Goal: Task Accomplishment & Management: Use online tool/utility

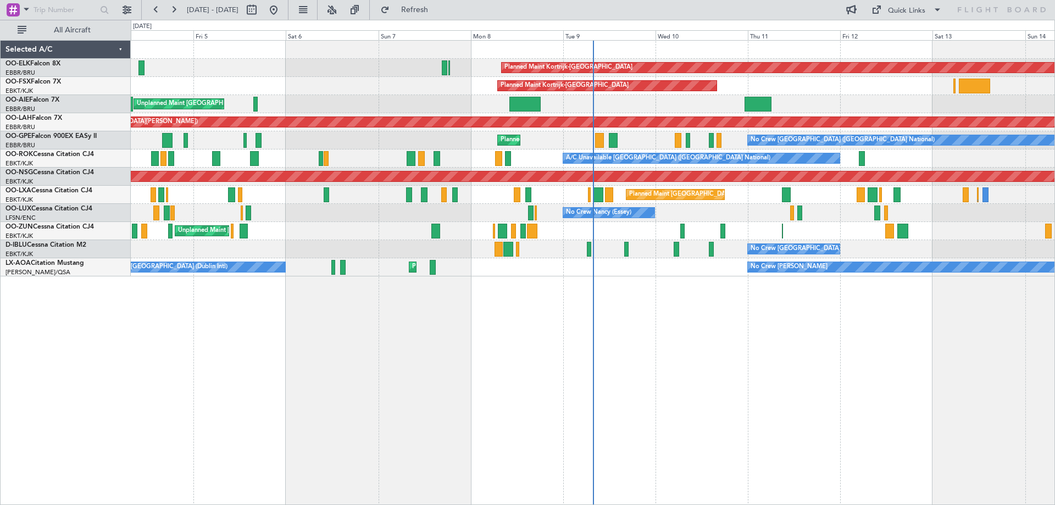
click at [496, 183] on div "Planned Maint Kortrijk-[GEOGRAPHIC_DATA] Planned Maint [GEOGRAPHIC_DATA]-[GEOGR…" at bounding box center [593, 159] width 924 height 236
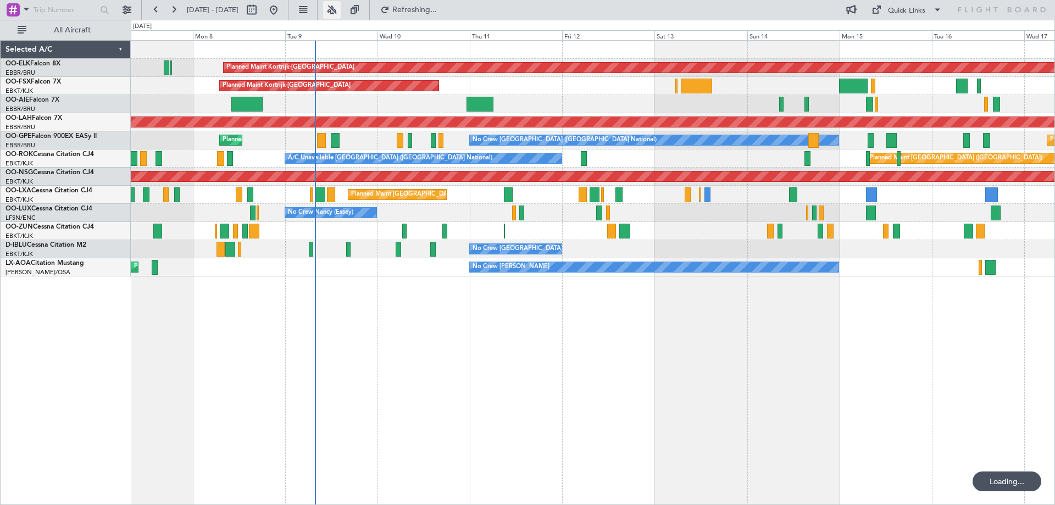
click at [341, 12] on button at bounding box center [332, 10] width 18 height 18
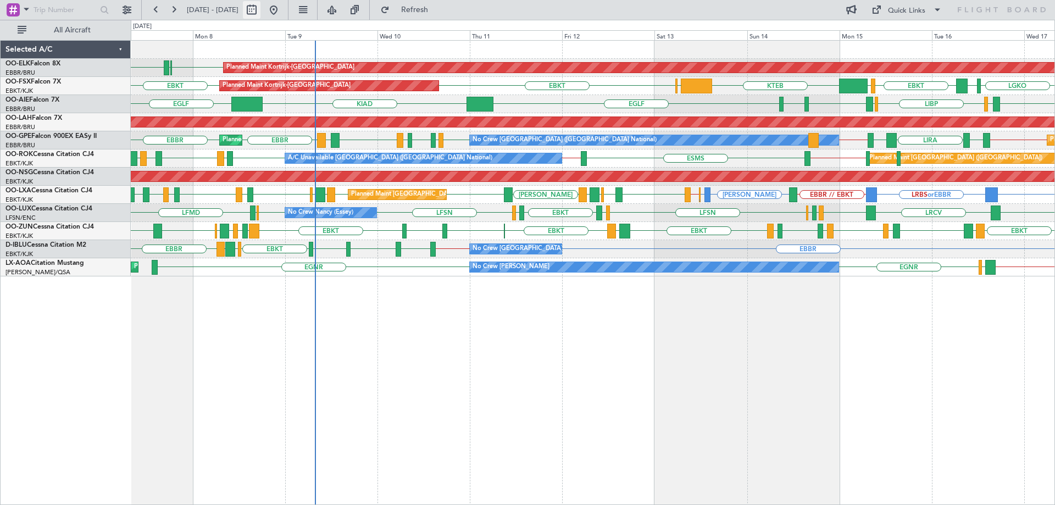
click at [261, 5] on button at bounding box center [252, 10] width 18 height 18
select select "9"
select select "2025"
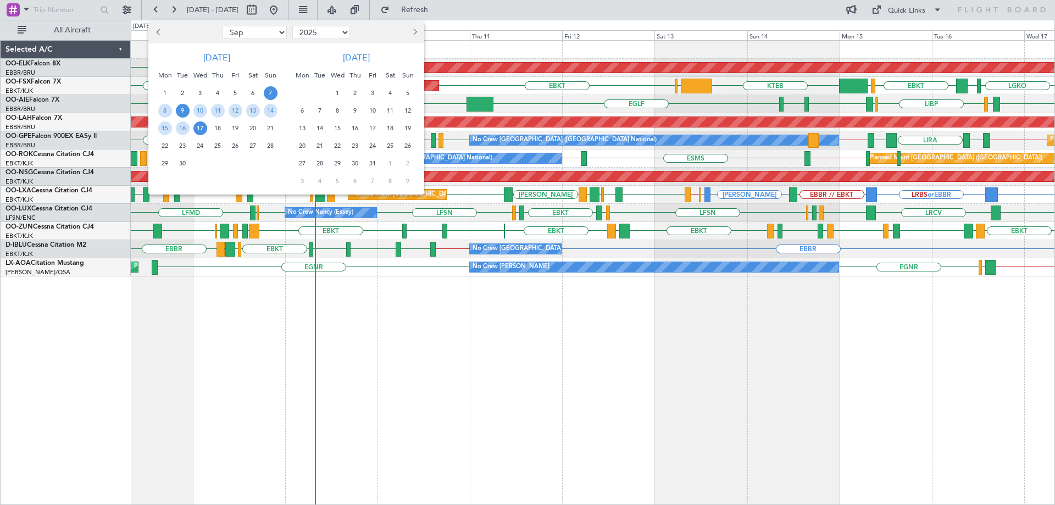
click at [186, 108] on span "9" at bounding box center [183, 111] width 14 height 14
click at [182, 146] on span "23" at bounding box center [183, 146] width 14 height 14
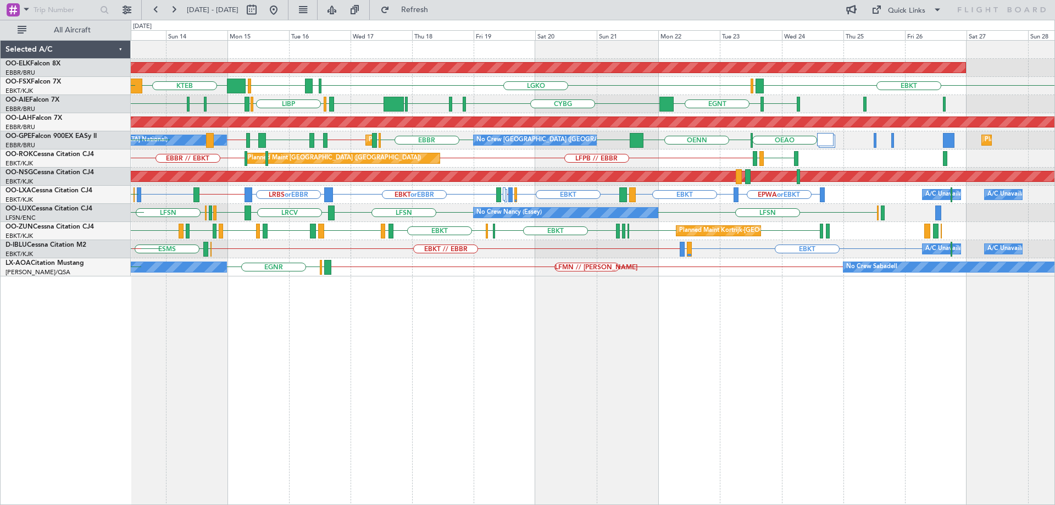
click at [507, 164] on div "Planned Maint Kortrijk-[GEOGRAPHIC_DATA] EBKT [GEOGRAPHIC_DATA] KTEB EBKT LGAV …" at bounding box center [593, 159] width 924 height 236
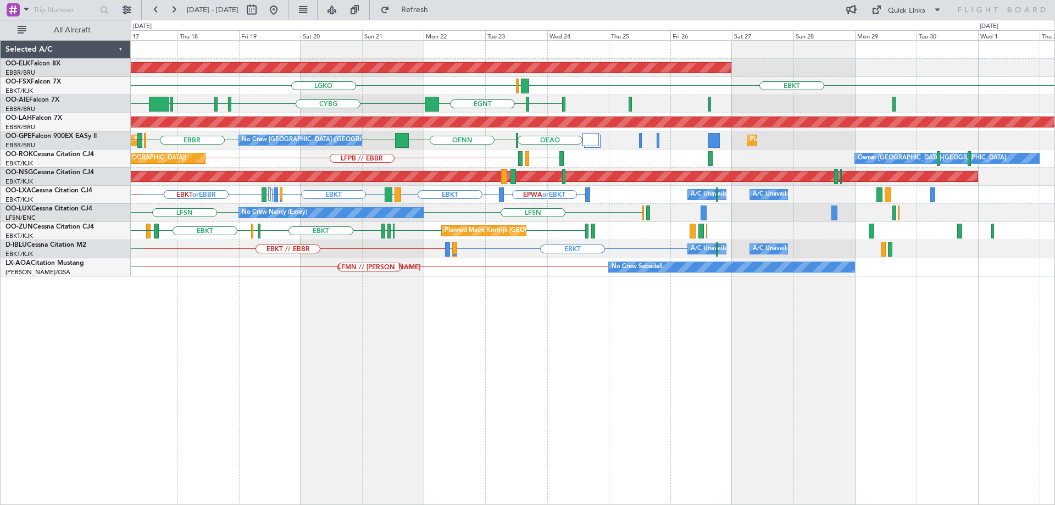
click at [664, 154] on div "Planned Maint Kortrijk-[GEOGRAPHIC_DATA] EBKT LGAV LGKO [GEOGRAPHIC_DATA] KTEB …" at bounding box center [593, 159] width 924 height 236
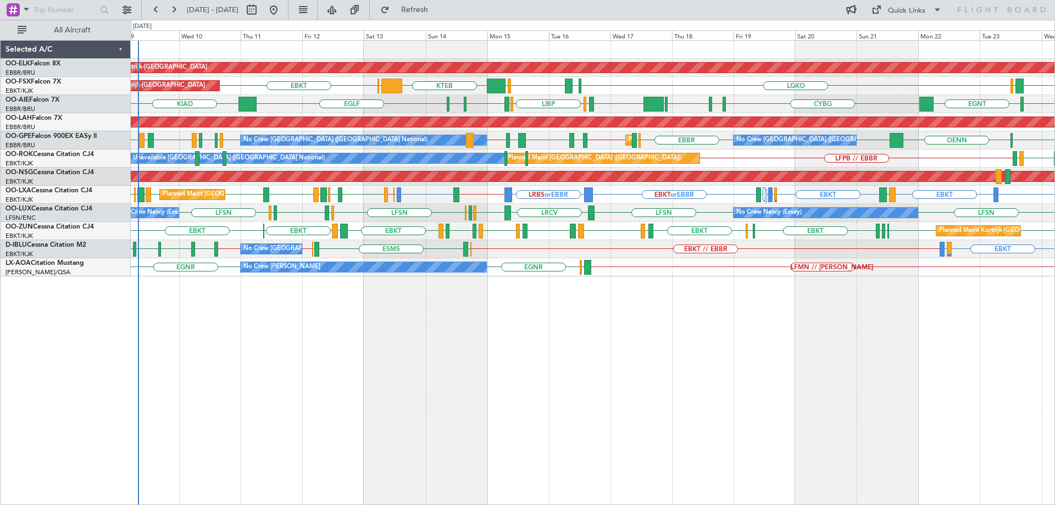
click at [512, 126] on div "Planned Maint [PERSON_NAME]-[GEOGRAPHIC_DATA][PERSON_NAME] ([GEOGRAPHIC_DATA][P…" at bounding box center [593, 122] width 924 height 18
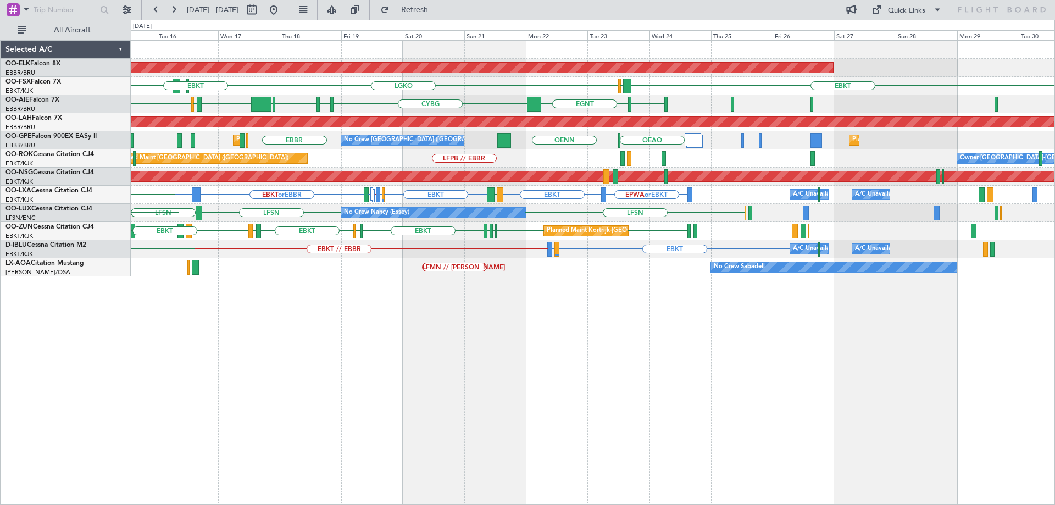
click at [582, 130] on div "Planned Maint [PERSON_NAME]-[GEOGRAPHIC_DATA][PERSON_NAME] ([GEOGRAPHIC_DATA][P…" at bounding box center [593, 122] width 924 height 18
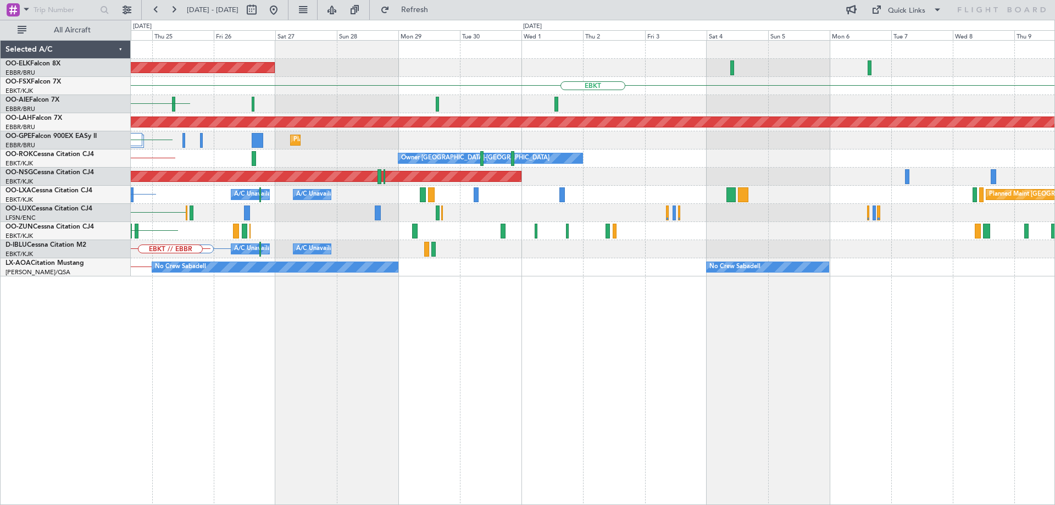
click at [521, 135] on div "Planned Maint Kortrijk-[GEOGRAPHIC_DATA] EBKT LGAV LGKO [GEOGRAPHIC_DATA] [GEOG…" at bounding box center [593, 159] width 924 height 236
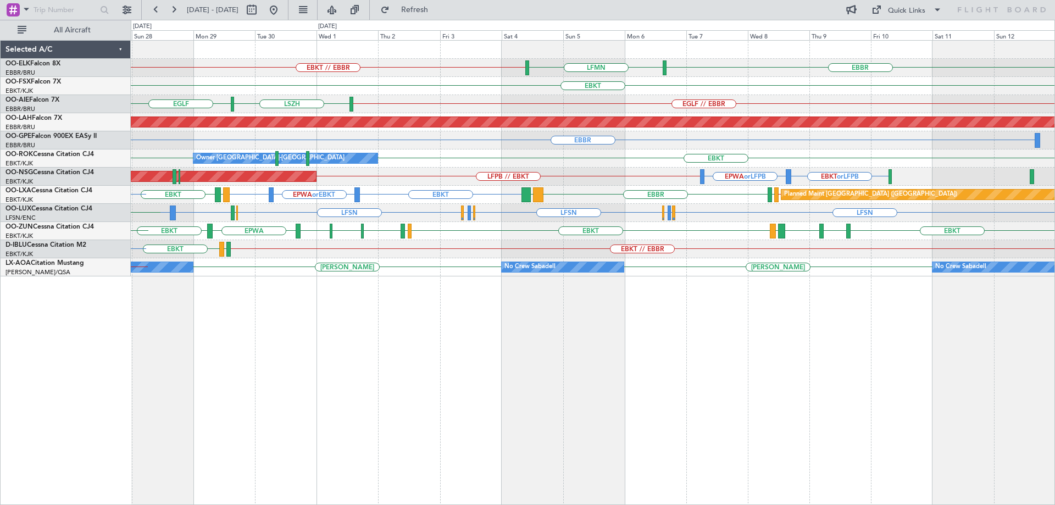
click at [531, 117] on div "EBBR LFMN EBKT // EBBR Planned Maint [GEOGRAPHIC_DATA]-[GEOGRAPHIC_DATA] EBKT E…" at bounding box center [593, 159] width 924 height 236
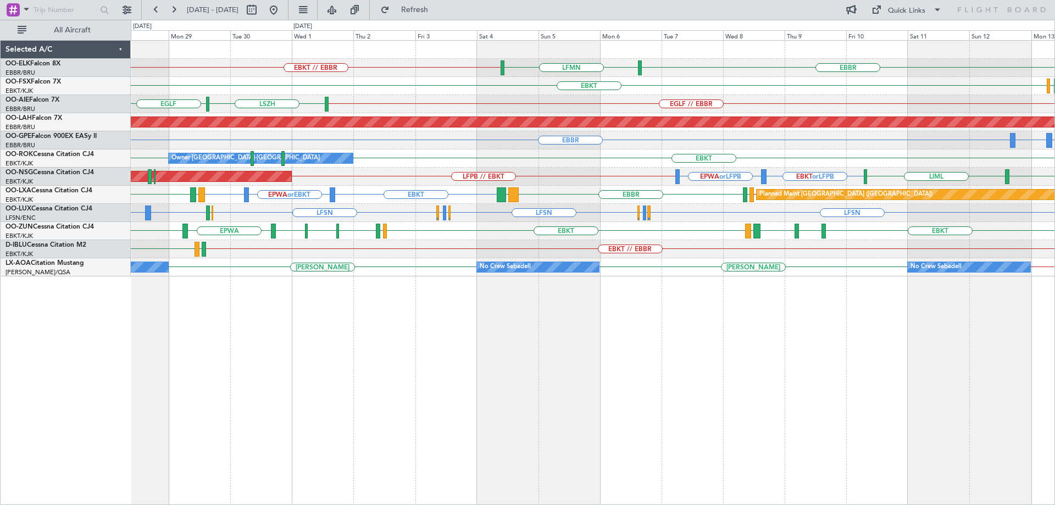
click at [499, 115] on div "EBBR LFMN EBKT // EBBR Planned Maint [GEOGRAPHIC_DATA]-[GEOGRAPHIC_DATA] LIMC E…" at bounding box center [593, 159] width 924 height 236
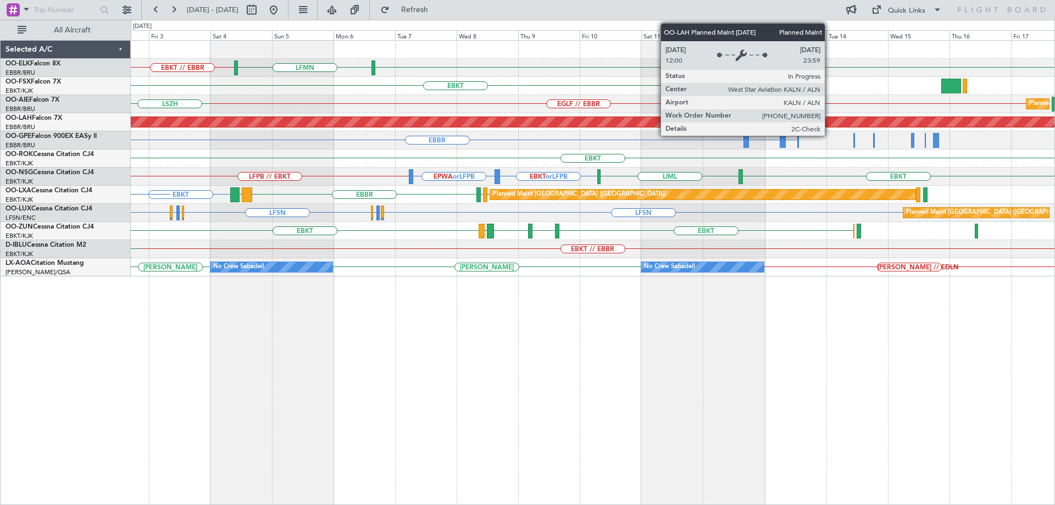
click at [648, 126] on div "Planned Maint [PERSON_NAME]-[GEOGRAPHIC_DATA][PERSON_NAME] ([GEOGRAPHIC_DATA][P…" at bounding box center [593, 122] width 2772 height 10
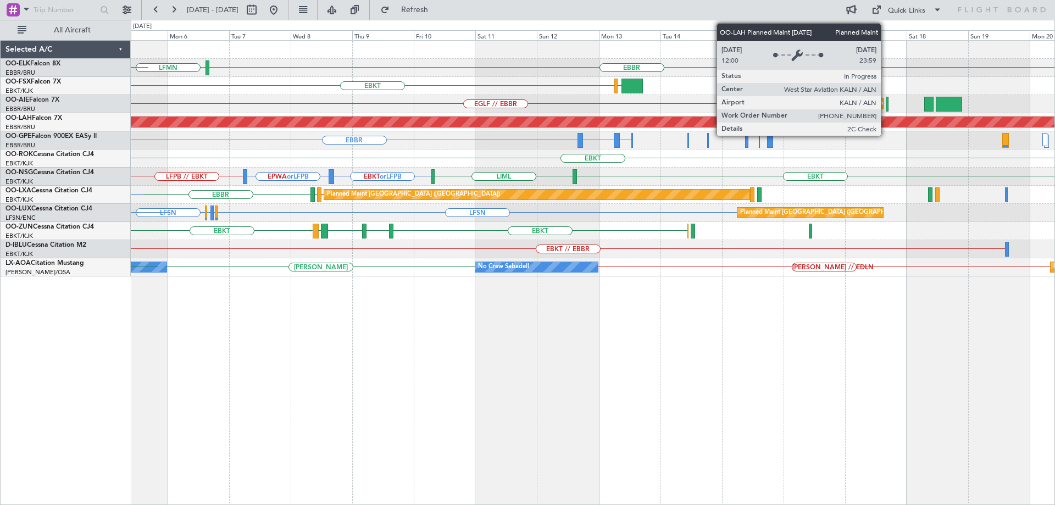
click at [512, 129] on div "Planned Maint [PERSON_NAME]-[GEOGRAPHIC_DATA][PERSON_NAME] ([GEOGRAPHIC_DATA][P…" at bounding box center [593, 122] width 924 height 18
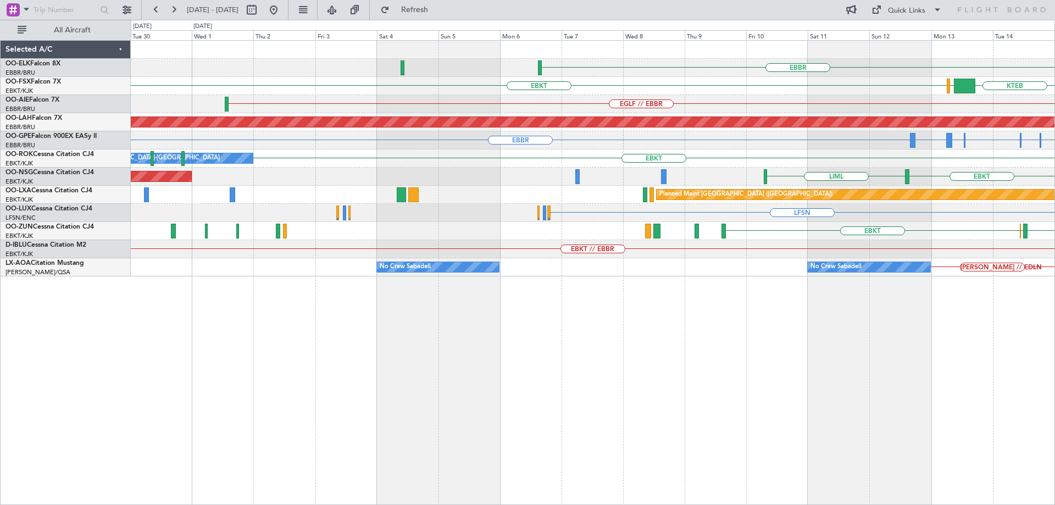
click at [947, 119] on div "EBBR Planned Maint [GEOGRAPHIC_DATA]-[GEOGRAPHIC_DATA] KTEB LIMC EBKT LOWS EBKT…" at bounding box center [593, 159] width 924 height 236
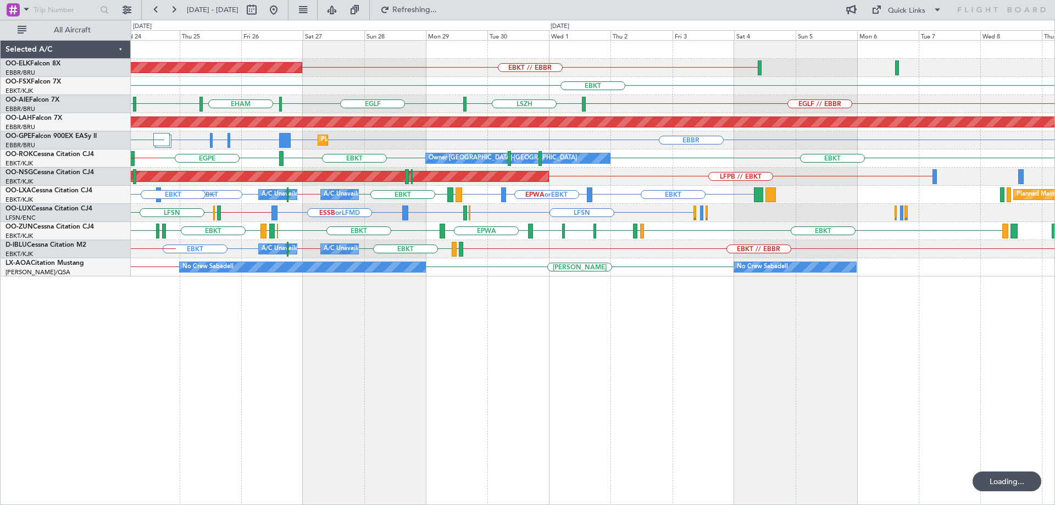
click at [434, 139] on div "Planned Maint Kortrijk-[GEOGRAPHIC_DATA] EBKT // EBBR EBKT LGAV LGKO EGLF // [G…" at bounding box center [593, 159] width 924 height 236
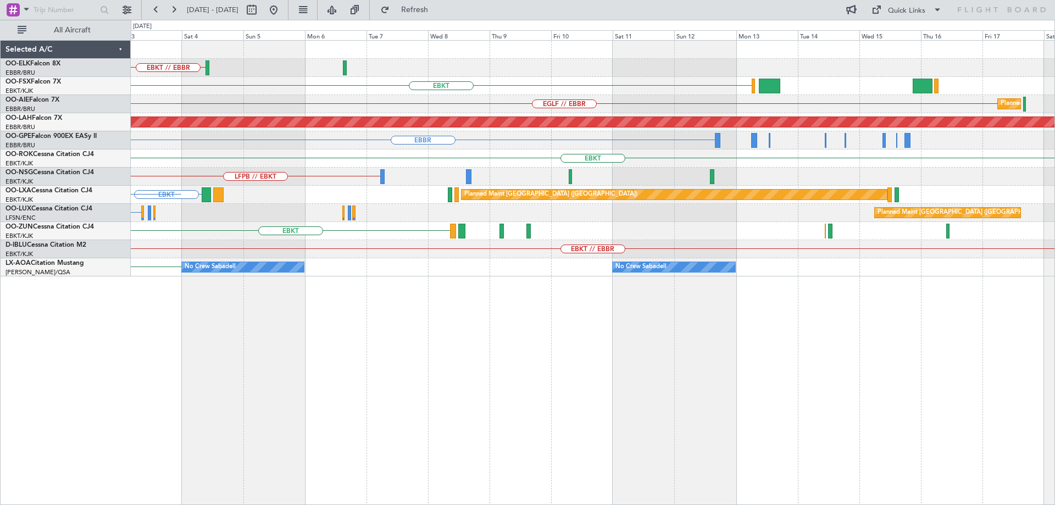
click at [377, 155] on div "EBKT // EBBR EBKT EGLF // [GEOGRAPHIC_DATA] Planned Maint [GEOGRAPHIC_DATA] ([G…" at bounding box center [593, 159] width 924 height 236
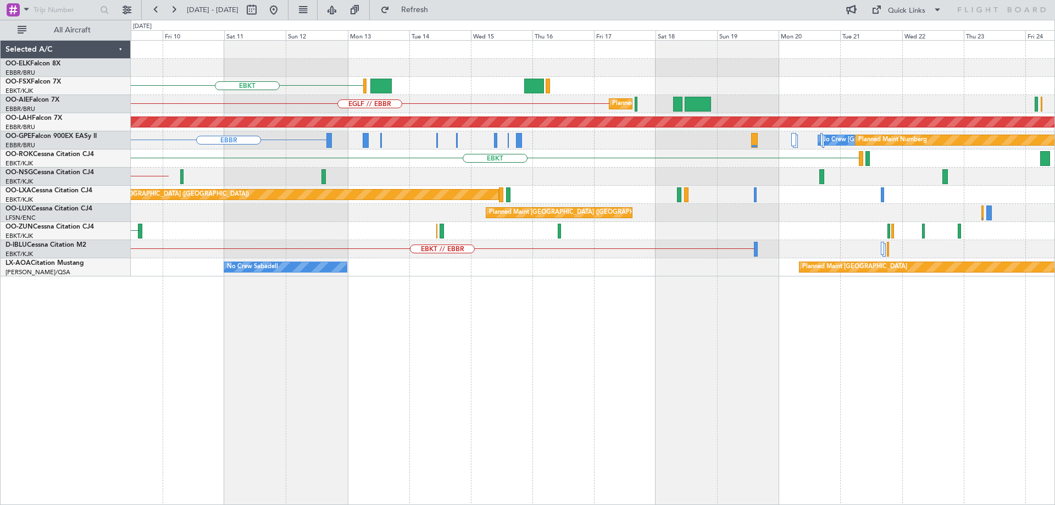
click at [461, 160] on div "EBKT" at bounding box center [593, 159] width 924 height 18
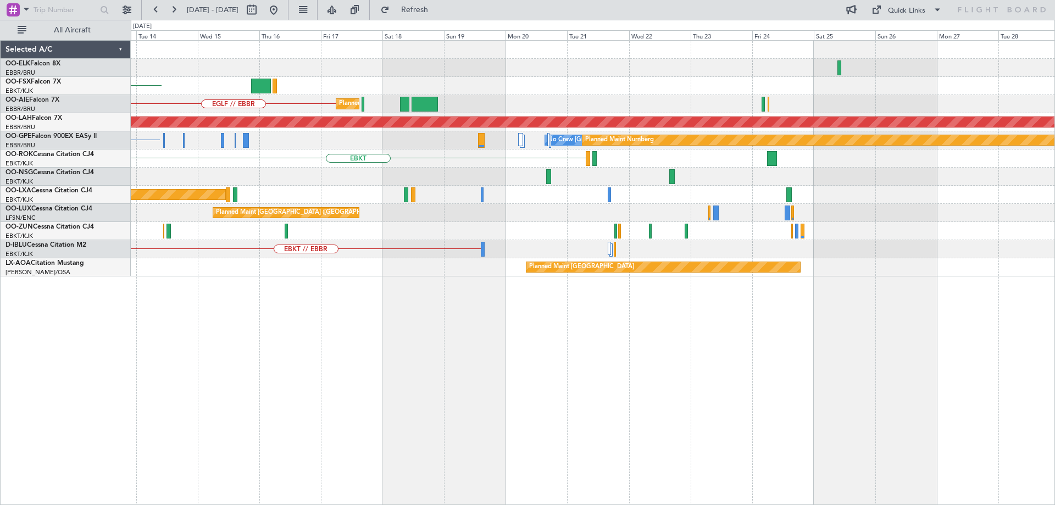
click at [398, 159] on div "EBKT" at bounding box center [593, 159] width 924 height 18
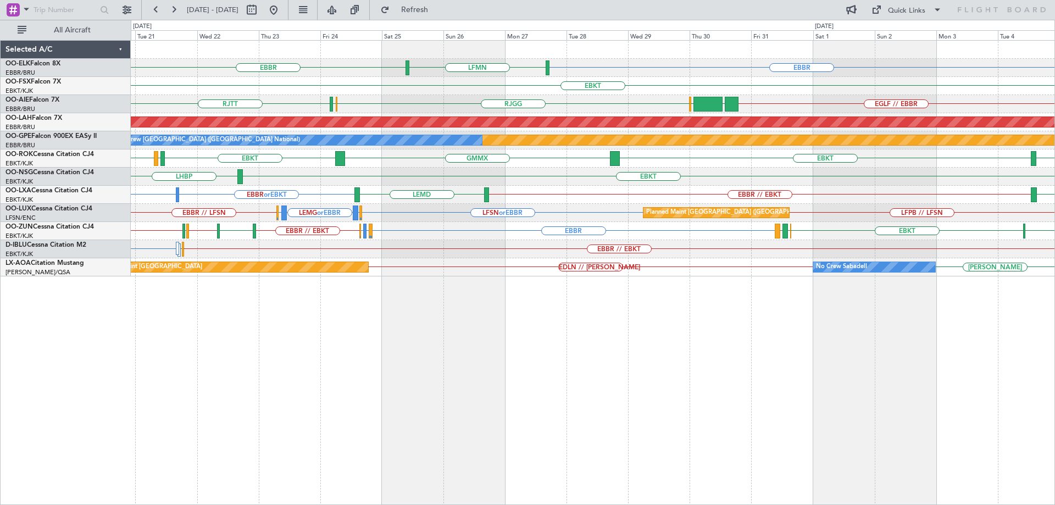
click at [749, 169] on div "EBBR [GEOGRAPHIC_DATA] LFMN EBKT [GEOGRAPHIC_DATA] EGLF // [GEOGRAPHIC_DATA] [G…" at bounding box center [527, 262] width 1055 height 485
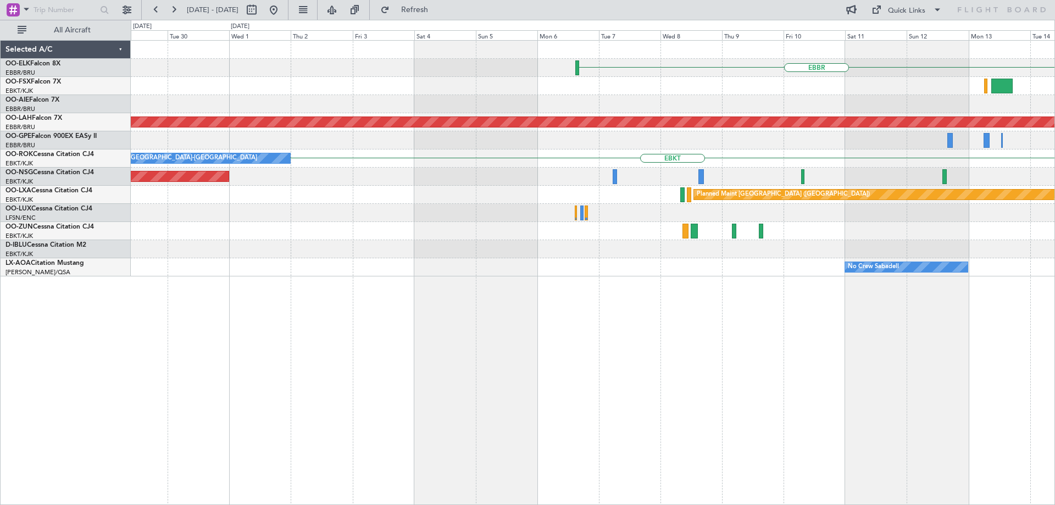
click at [836, 178] on div "Planned Maint [GEOGRAPHIC_DATA] ([GEOGRAPHIC_DATA])" at bounding box center [593, 177] width 924 height 18
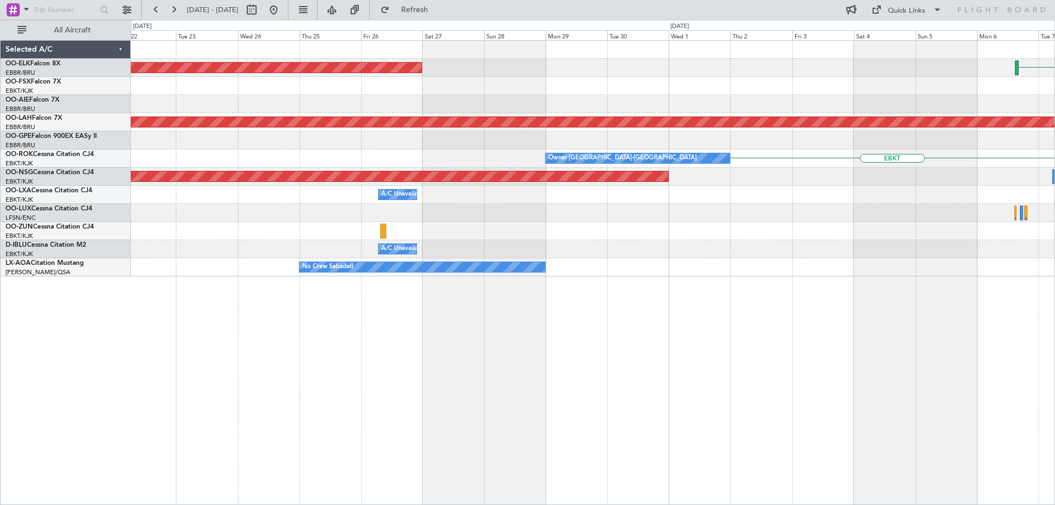
click at [730, 159] on div "Owner [GEOGRAPHIC_DATA]-[GEOGRAPHIC_DATA]" at bounding box center [638, 158] width 184 height 10
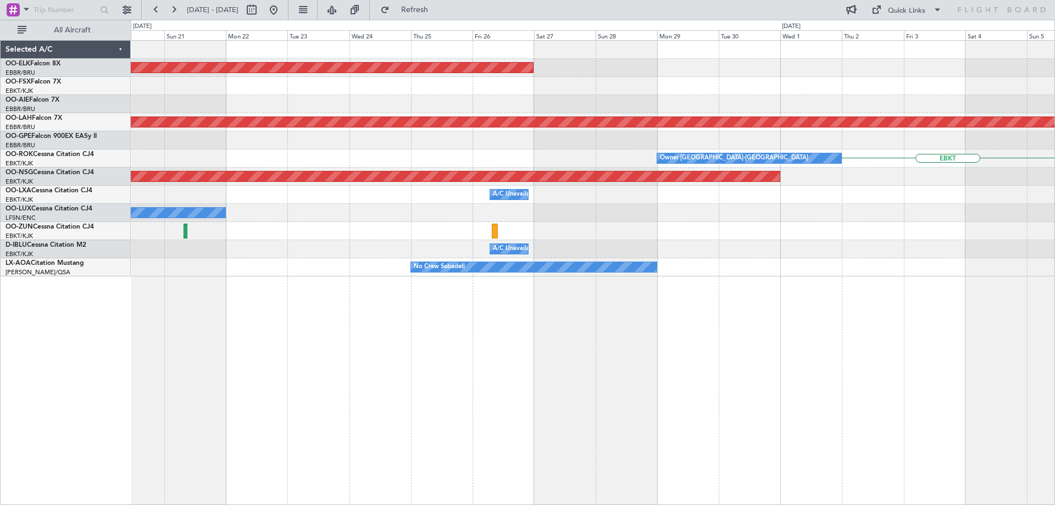
click at [624, 156] on div "EBKT Owner [GEOGRAPHIC_DATA]-[GEOGRAPHIC_DATA] Planned Maint [GEOGRAPHIC_DATA] …" at bounding box center [593, 159] width 924 height 18
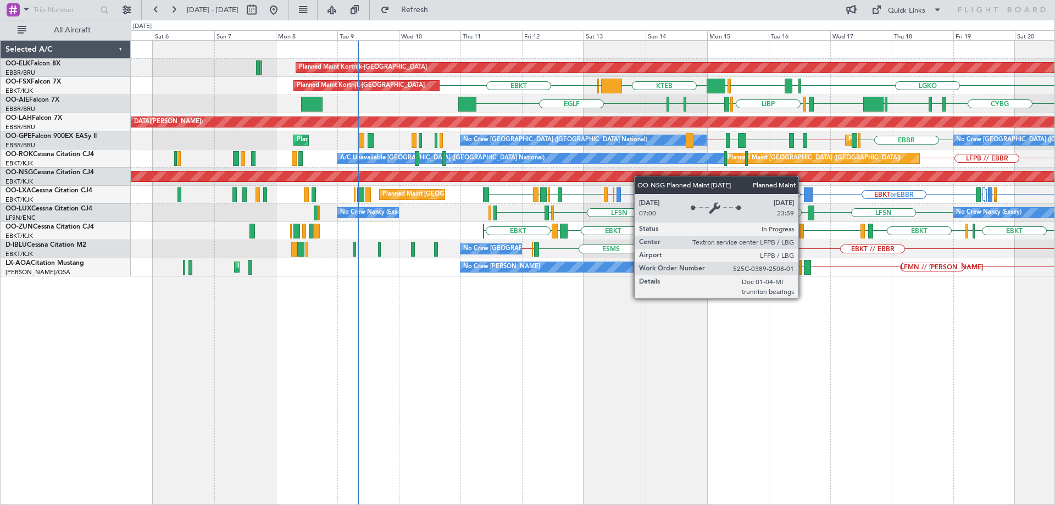
click at [709, 176] on div "Planned Maint Kortrijk-[GEOGRAPHIC_DATA] EBKT LGKO LGAV EBKT [GEOGRAPHIC_DATA] …" at bounding box center [593, 159] width 924 height 236
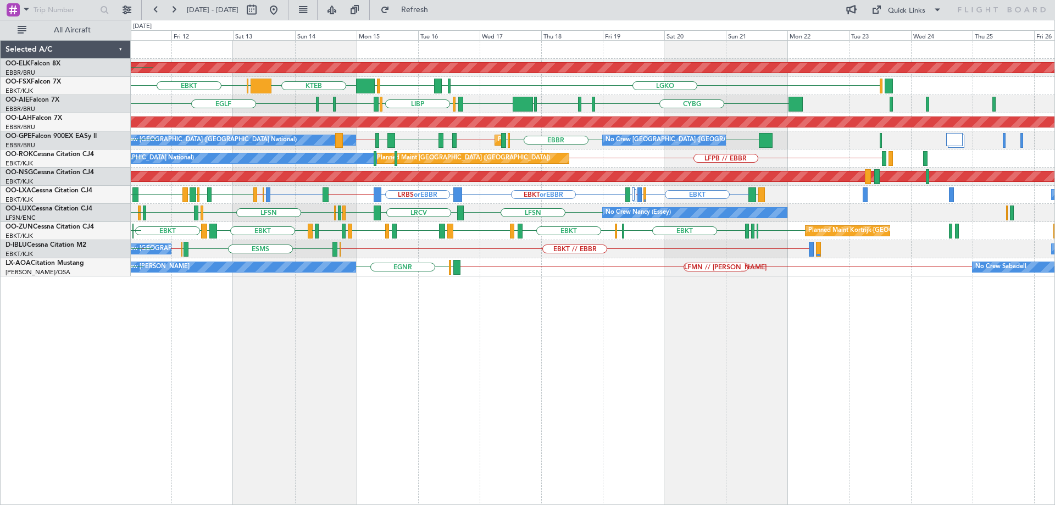
click at [575, 197] on div "LRBS or EBBR EBKT EDDL or EBKT EBKT // LFMD LFMD EBKT or EBBR EBBR // EBKT [PER…" at bounding box center [593, 195] width 924 height 18
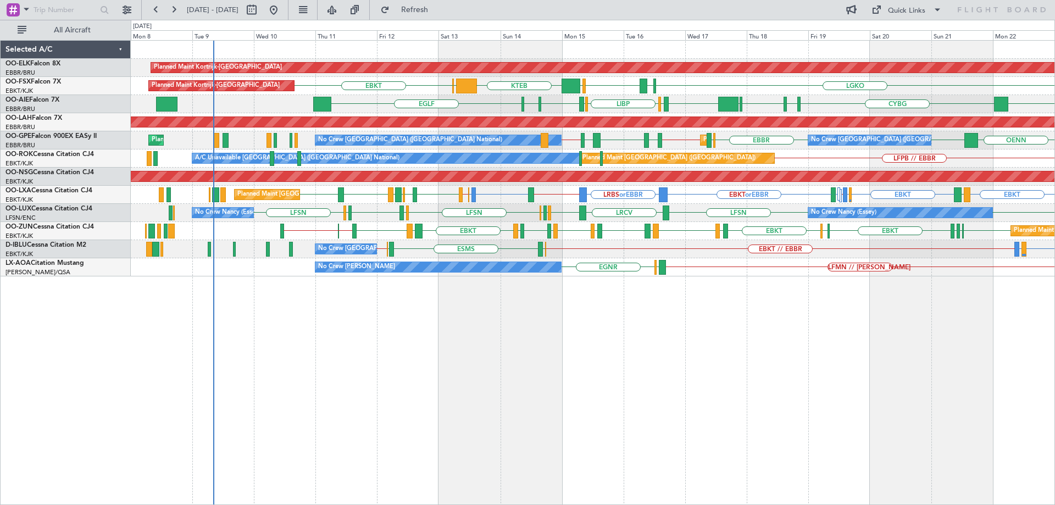
click at [405, 184] on div "Planned Maint Kortrijk-[GEOGRAPHIC_DATA] LGKO LGAV EBKT [GEOGRAPHIC_DATA] KTEB …" at bounding box center [593, 159] width 924 height 236
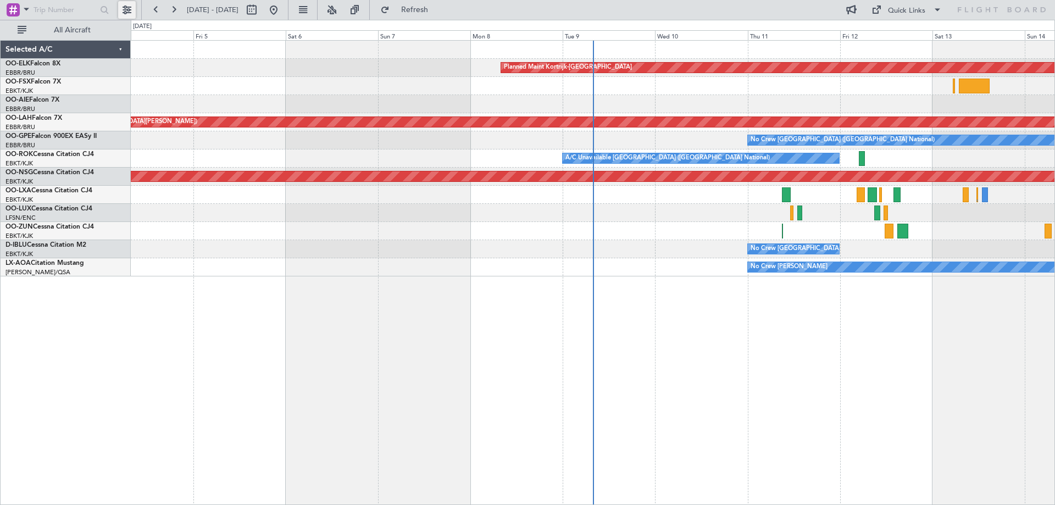
click at [123, 9] on button at bounding box center [127, 10] width 18 height 18
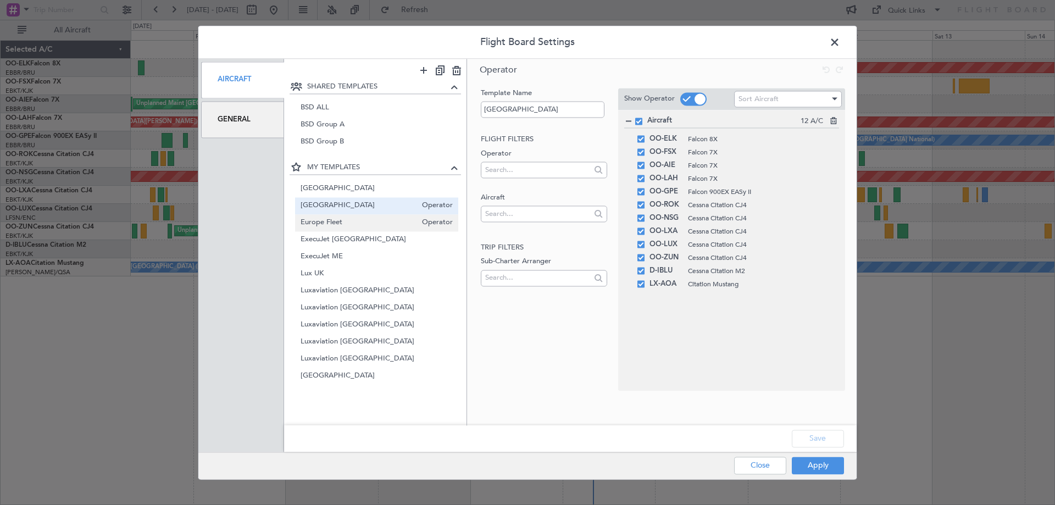
click at [339, 220] on span "Europe Fleet" at bounding box center [359, 223] width 117 height 12
type input "Europe Fleet"
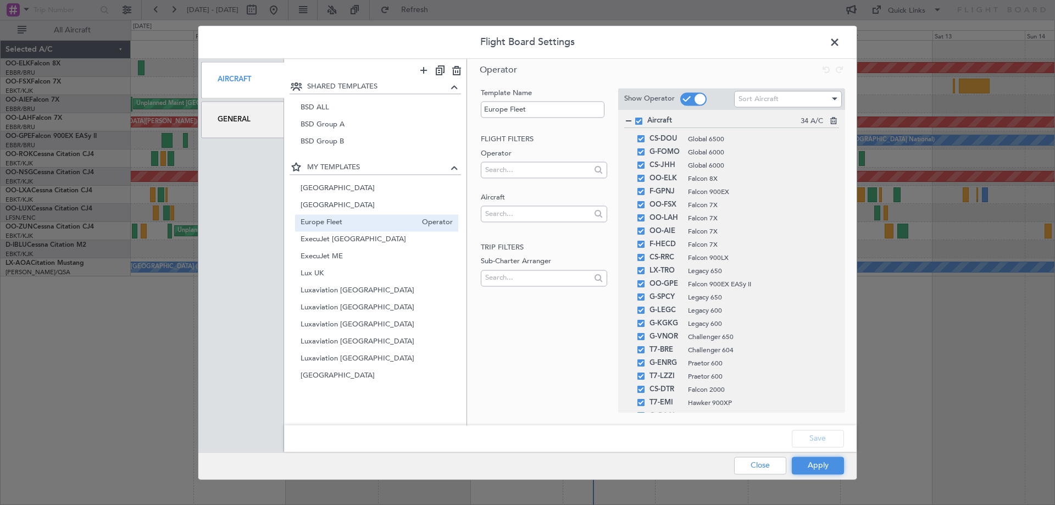
click at [810, 464] on button "Apply" at bounding box center [818, 466] width 52 height 18
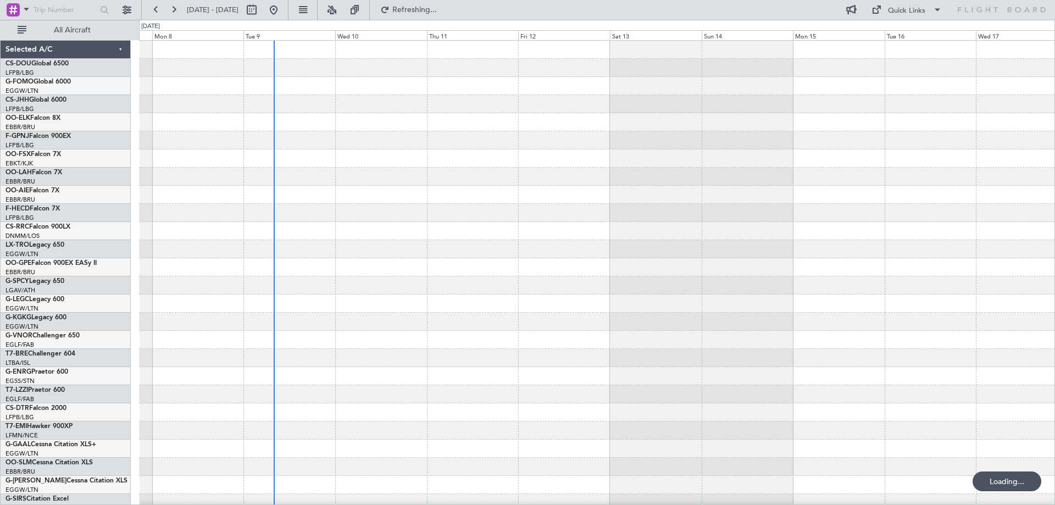
click at [507, 277] on div at bounding box center [597, 358] width 916 height 635
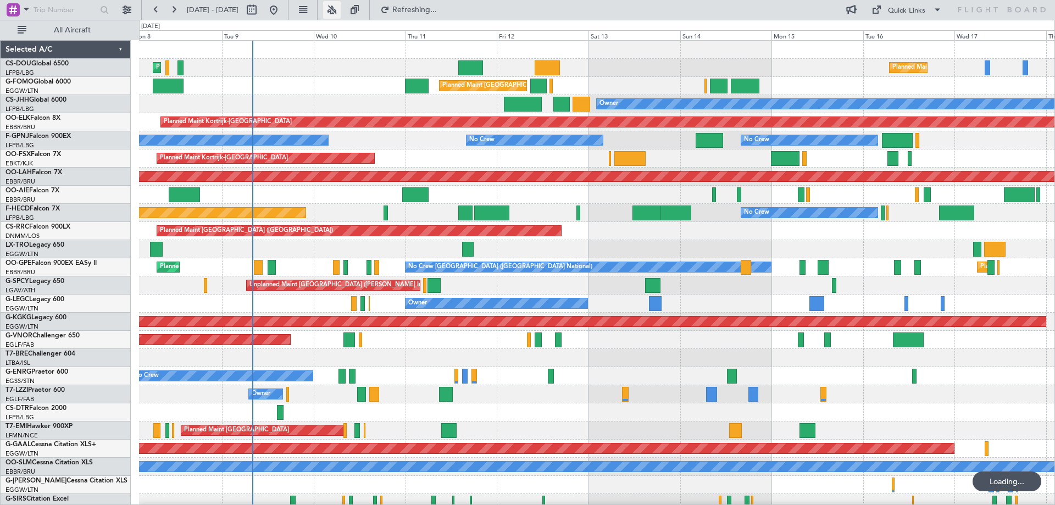
click at [341, 9] on button at bounding box center [332, 10] width 18 height 18
